Goal: Navigation & Orientation: Find specific page/section

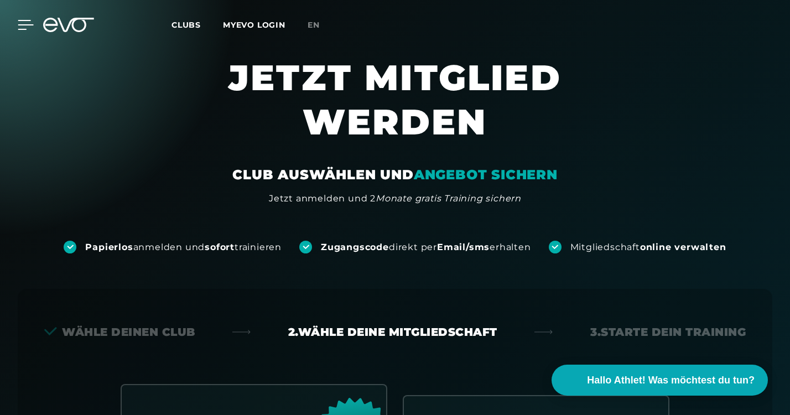
click at [23, 25] on icon at bounding box center [26, 25] width 16 height 10
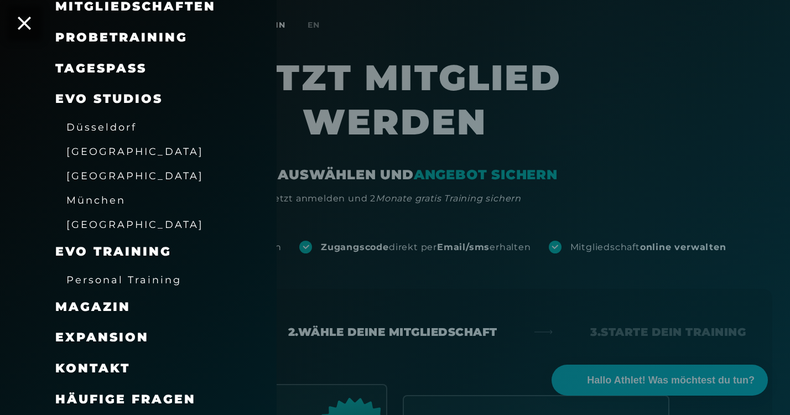
click at [88, 173] on span "[GEOGRAPHIC_DATA]" at bounding box center [134, 176] width 137 height 12
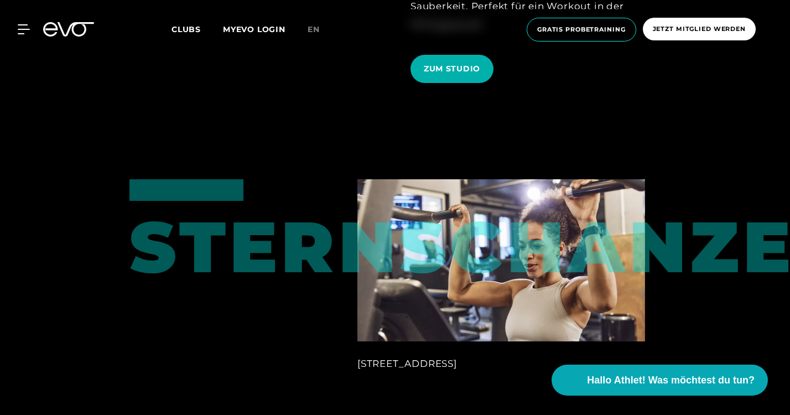
scroll to position [628, 0]
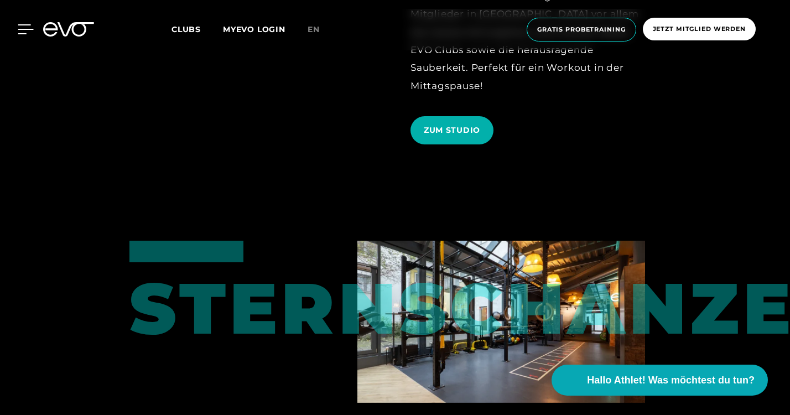
click at [25, 34] on icon at bounding box center [25, 29] width 15 height 9
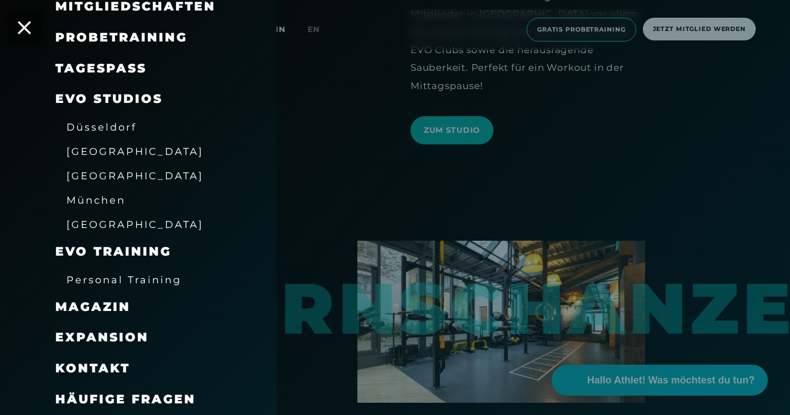
scroll to position [126, 0]
click at [96, 95] on span "EVO Studios" at bounding box center [108, 98] width 107 height 15
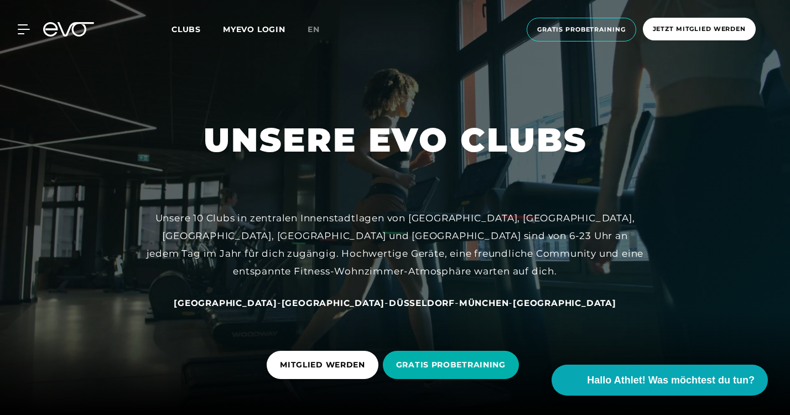
click at [20, 20] on div "MyEVO Login Über EVO Mitgliedschaften Probetraining TAGESPASS EVO Studios [GEOG…" at bounding box center [394, 29] width 785 height 41
click at [20, 30] on icon at bounding box center [25, 29] width 15 height 9
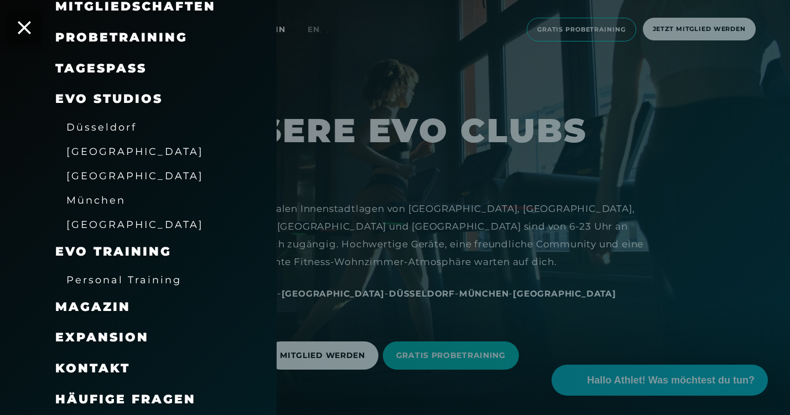
scroll to position [8, 0]
click at [108, 249] on span "EVO Training" at bounding box center [113, 251] width 116 height 15
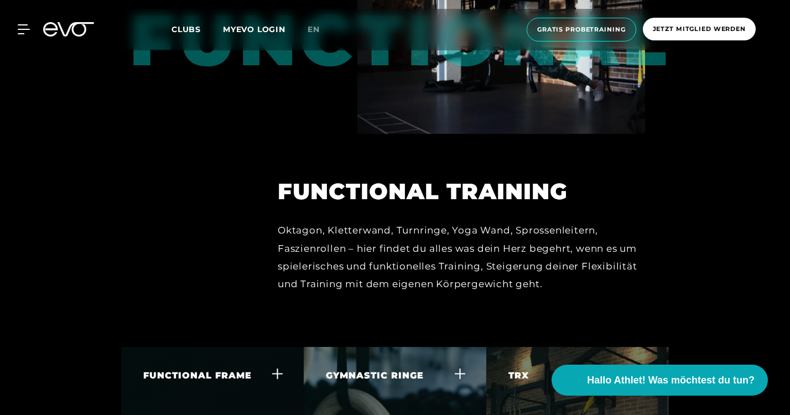
scroll to position [2875, 0]
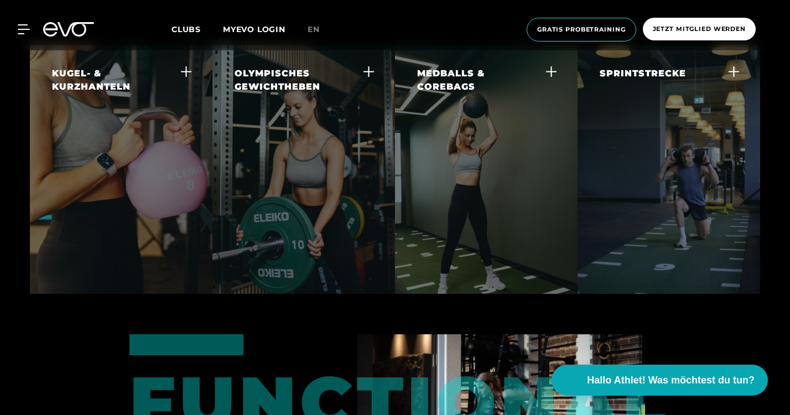
click at [184, 26] on span "Clubs" at bounding box center [185, 29] width 29 height 10
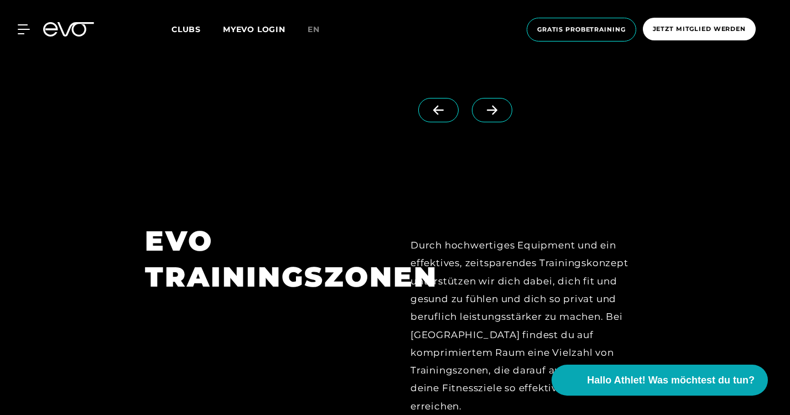
scroll to position [3161, 0]
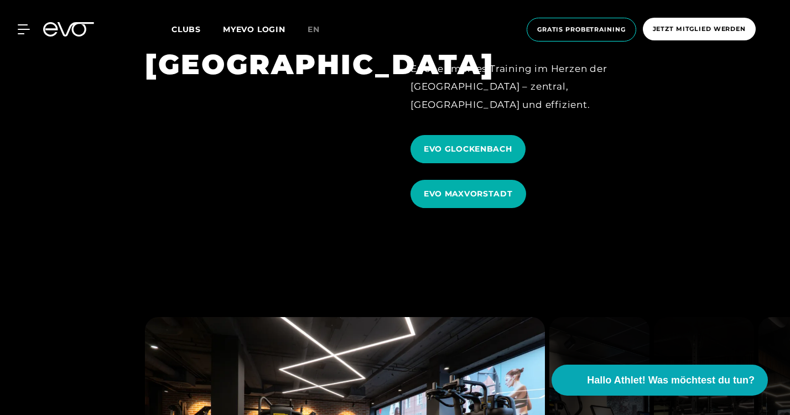
click at [74, 23] on icon at bounding box center [76, 29] width 36 height 14
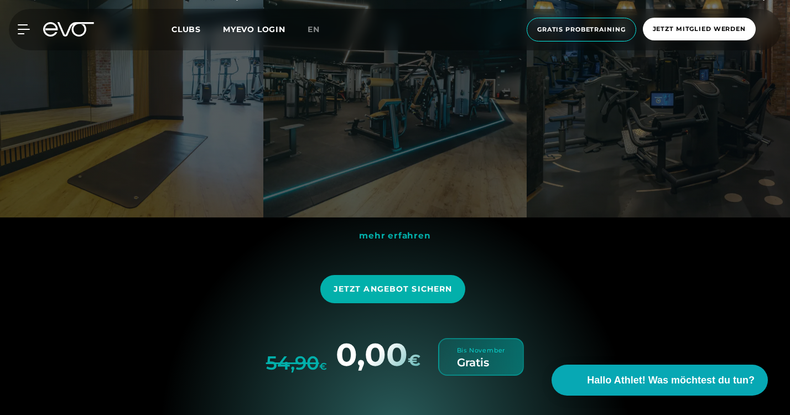
scroll to position [2646, 0]
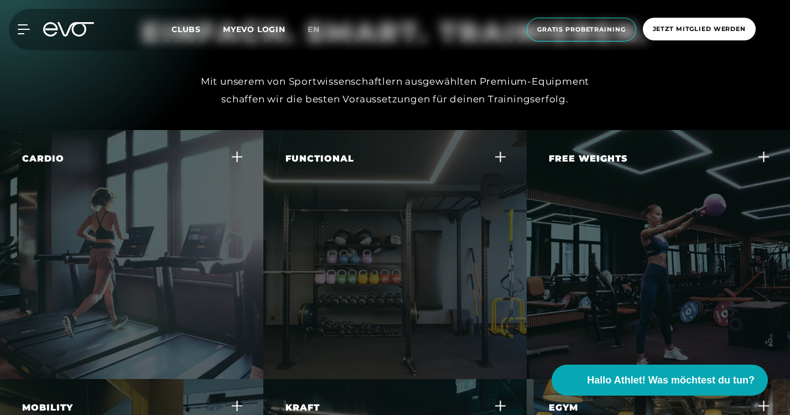
click at [174, 18] on div "MyEVO Login Über EVO Mitgliedschaften Probetraining TAGESPASS EVO Studios [GEOG…" at bounding box center [394, 29] width 785 height 41
click at [175, 33] on span "Clubs" at bounding box center [185, 29] width 29 height 10
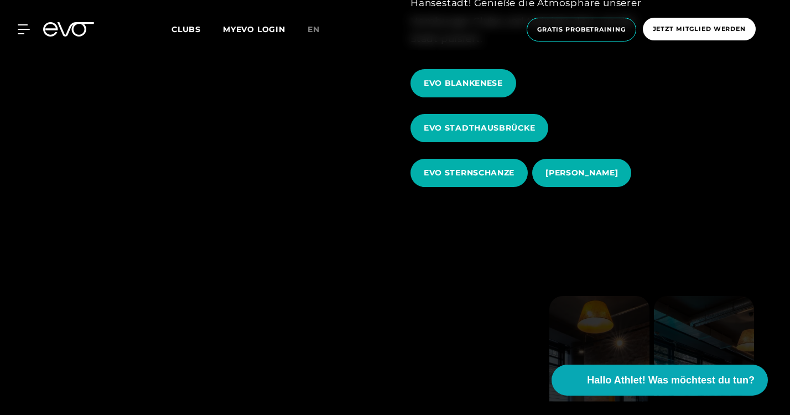
scroll to position [378, 0]
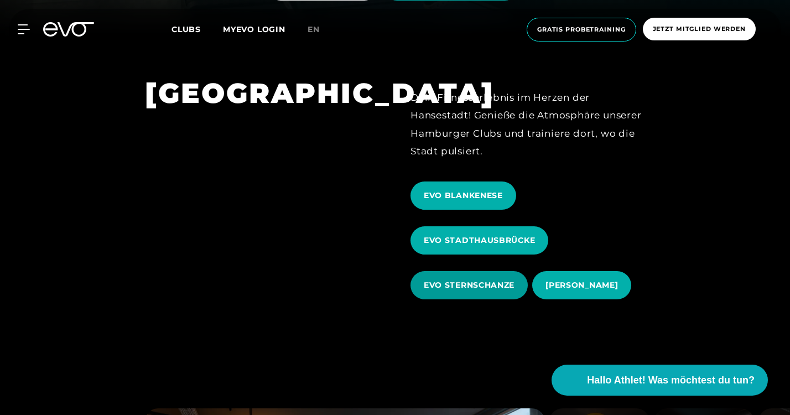
click at [480, 281] on span "EVO STERNSCHANZE" at bounding box center [469, 285] width 91 height 12
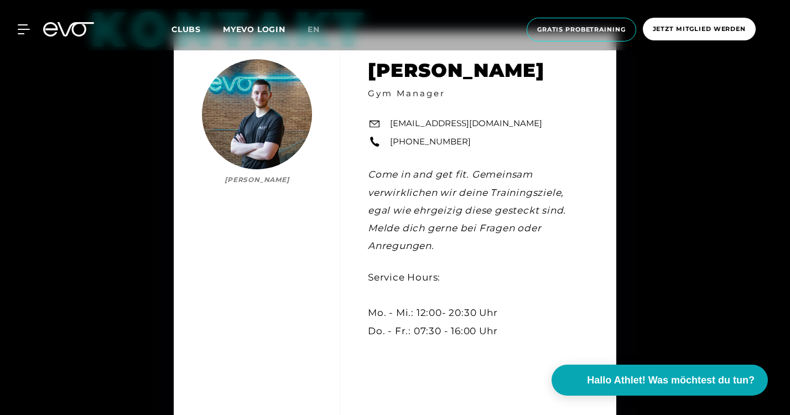
scroll to position [2861, 0]
